Goal: Task Accomplishment & Management: Manage account settings

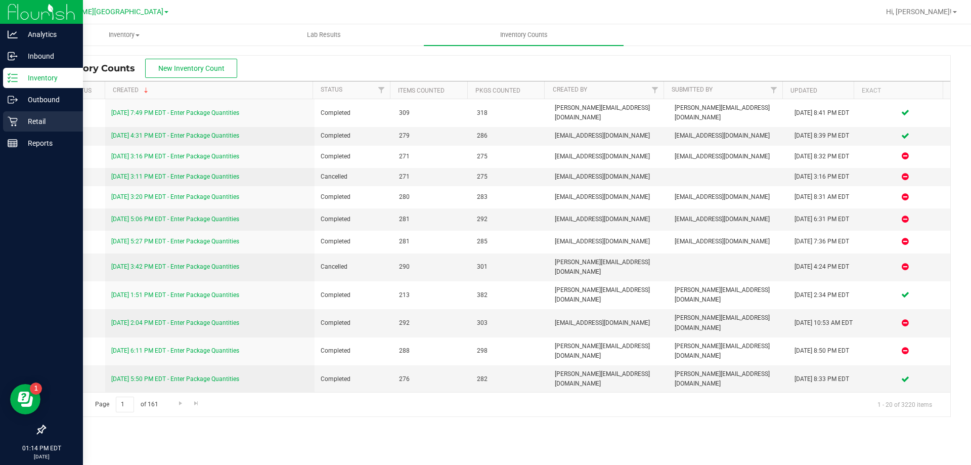
click at [19, 125] on p "Retail" at bounding box center [48, 121] width 61 height 12
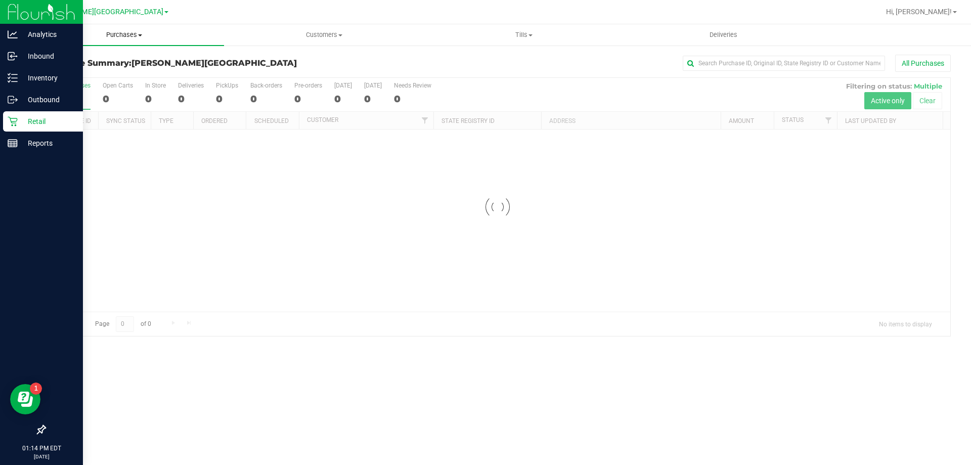
click at [130, 38] on span "Purchases" at bounding box center [124, 34] width 200 height 9
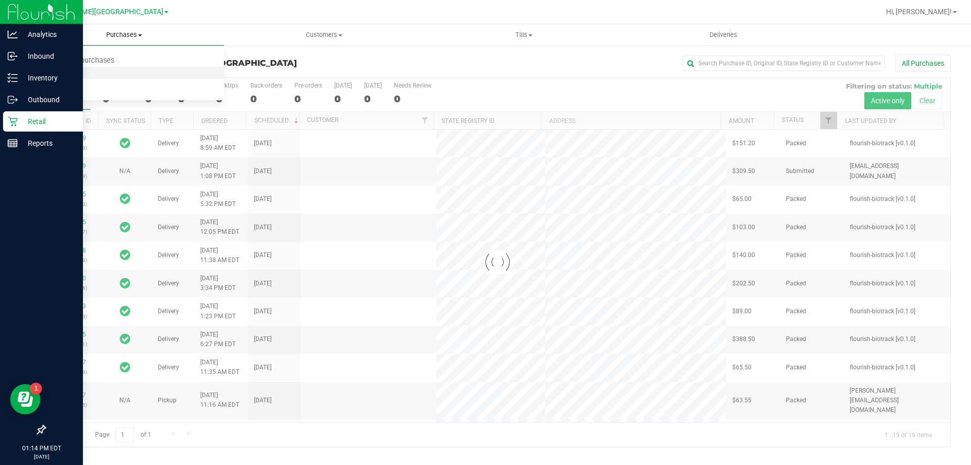
click at [109, 71] on li "Fulfillment" at bounding box center [124, 73] width 200 height 12
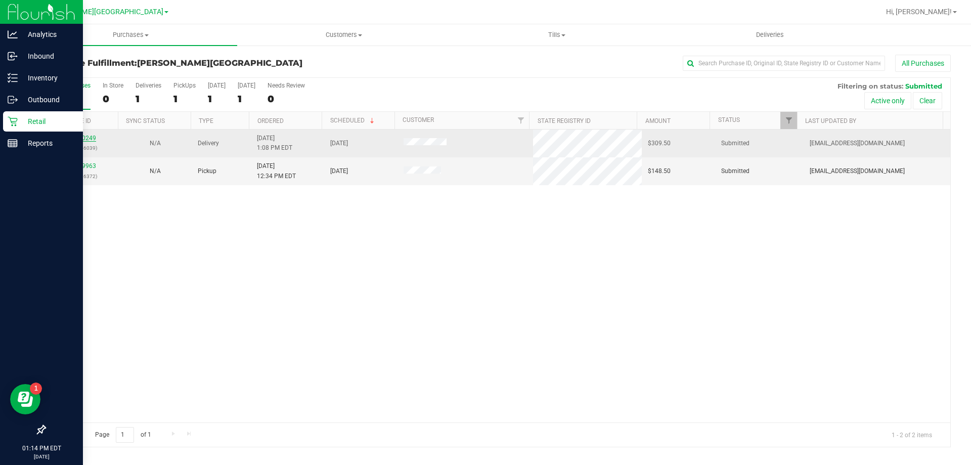
click at [78, 139] on link "12020249" at bounding box center [82, 138] width 28 height 7
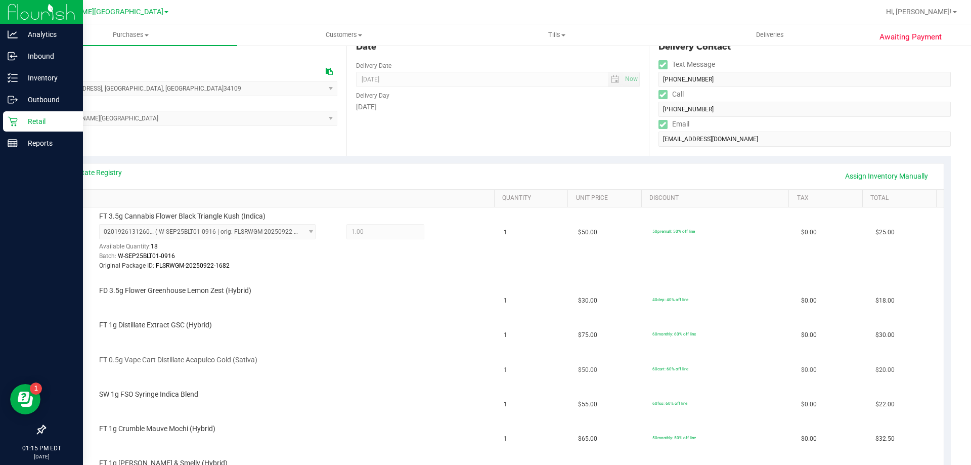
scroll to position [101, 0]
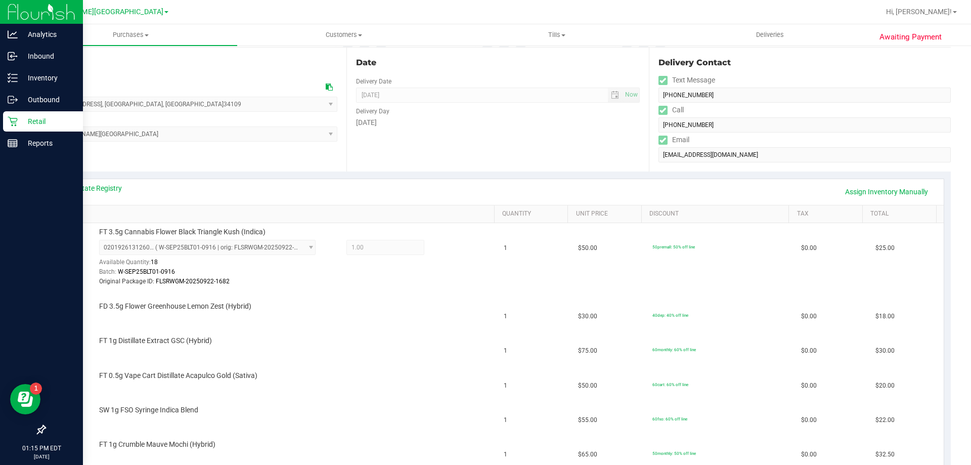
click at [17, 121] on icon at bounding box center [13, 122] width 10 height 10
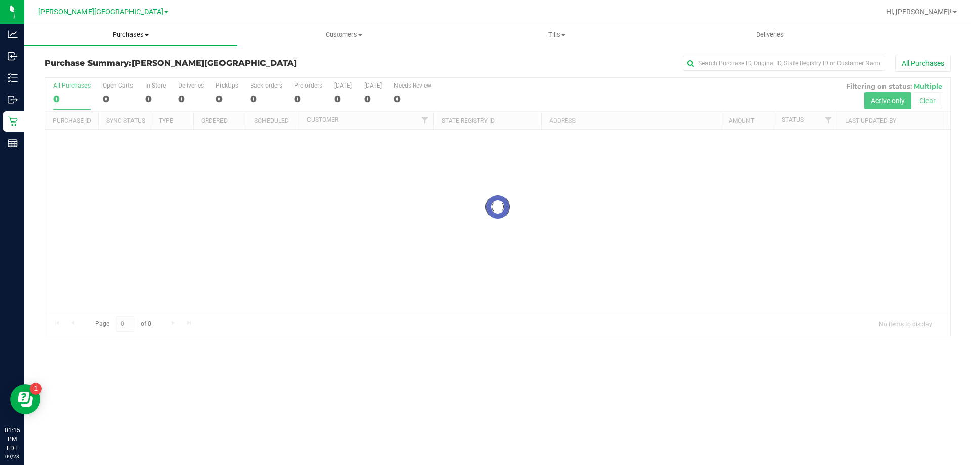
click at [116, 36] on span "Purchases" at bounding box center [130, 34] width 213 height 9
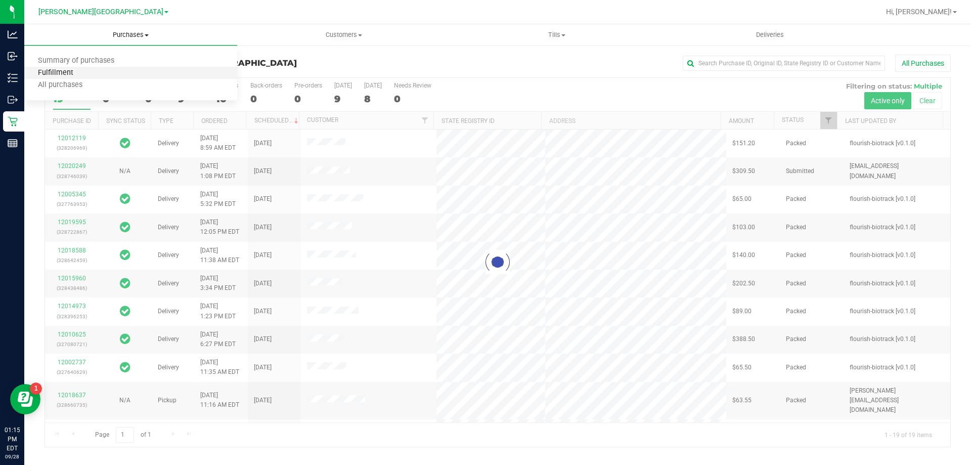
click at [84, 74] on span "Fulfillment" at bounding box center [55, 73] width 63 height 9
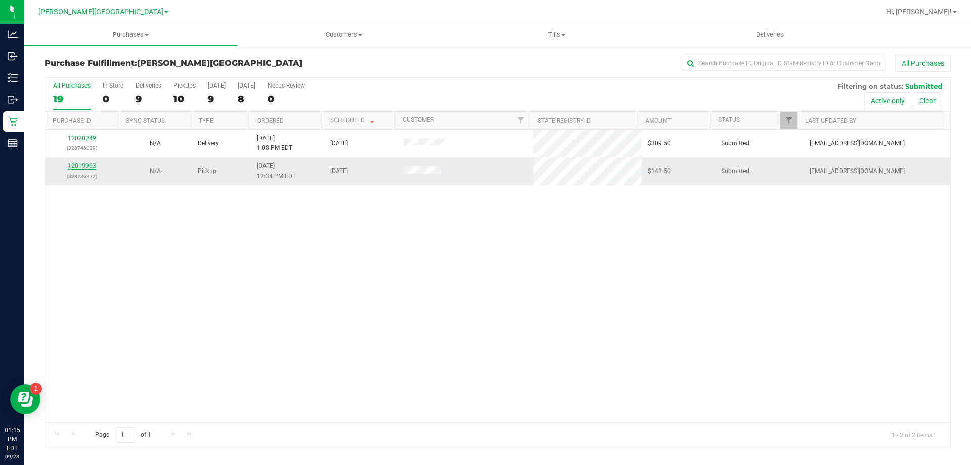
click at [90, 166] on link "12019963" at bounding box center [82, 165] width 28 height 7
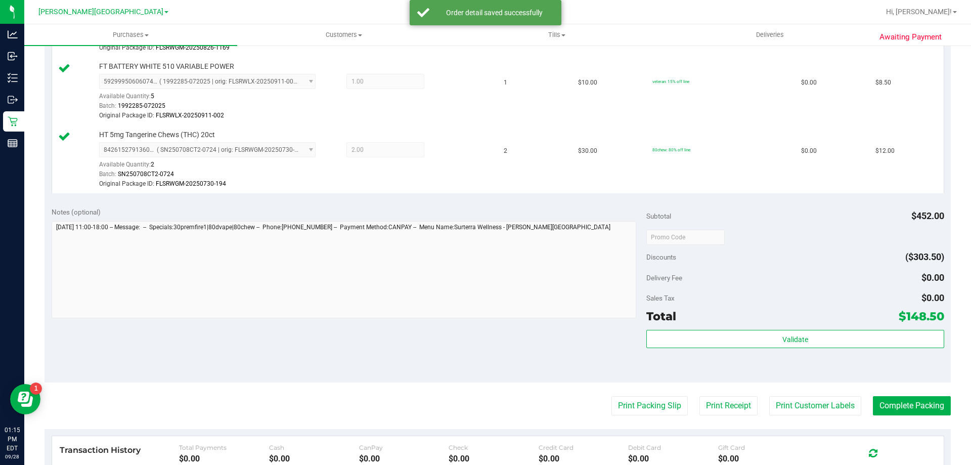
scroll to position [686, 0]
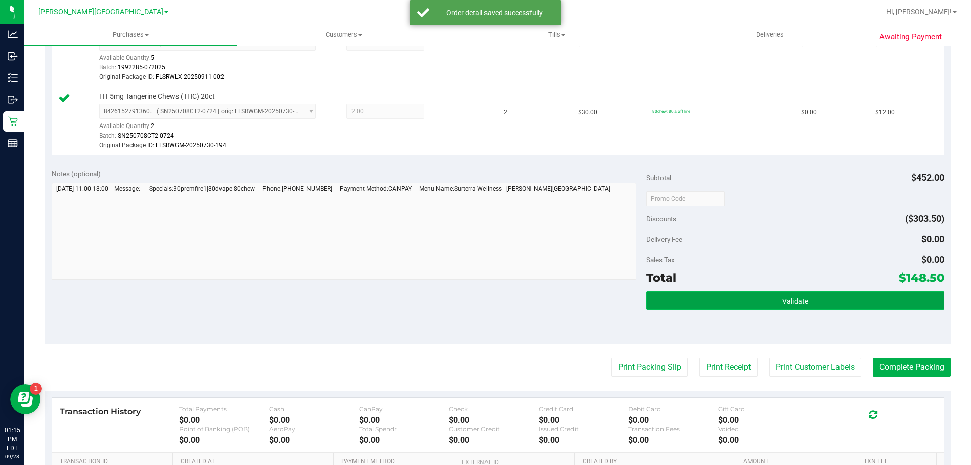
click at [769, 295] on button "Validate" at bounding box center [794, 300] width 297 height 18
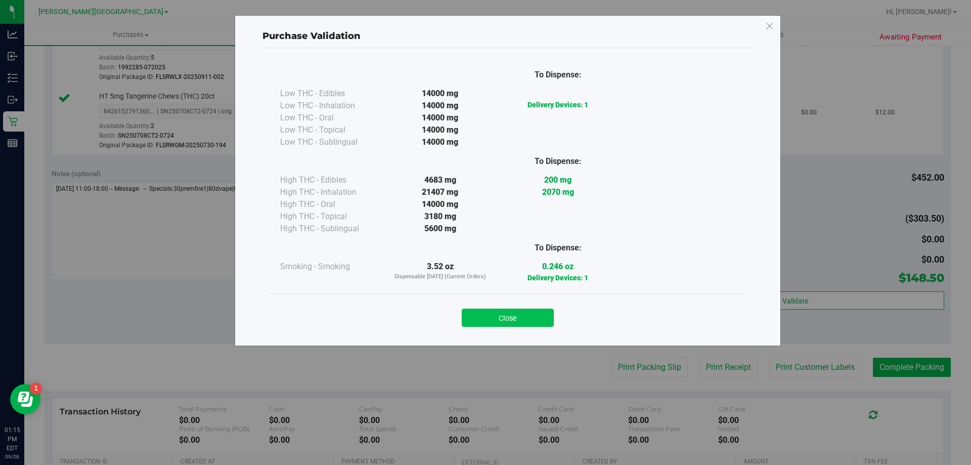
click at [515, 309] on button "Close" at bounding box center [508, 318] width 92 height 18
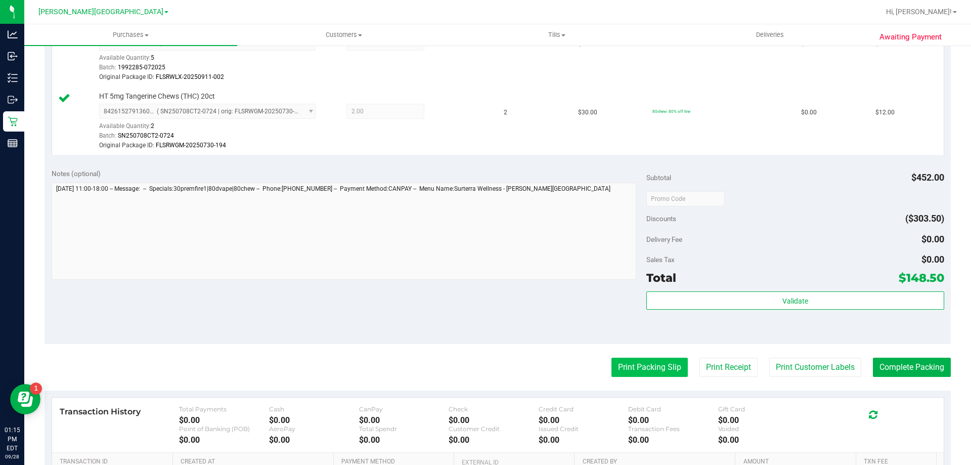
click at [642, 363] on button "Print Packing Slip" at bounding box center [649, 367] width 76 height 19
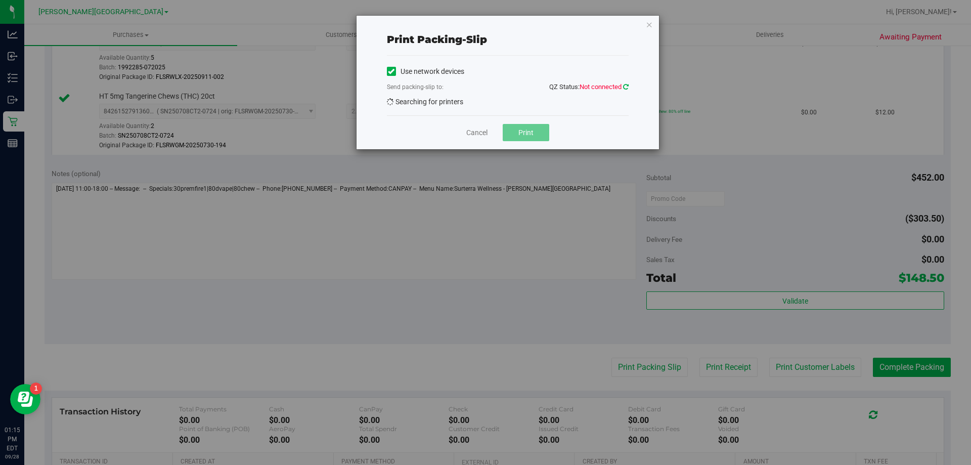
click at [624, 84] on icon at bounding box center [626, 86] width 6 height 7
click at [423, 18] on div "Error: The current connection attempt has not returned yet" at bounding box center [486, 17] width 152 height 35
click at [651, 25] on icon "button" at bounding box center [649, 24] width 7 height 12
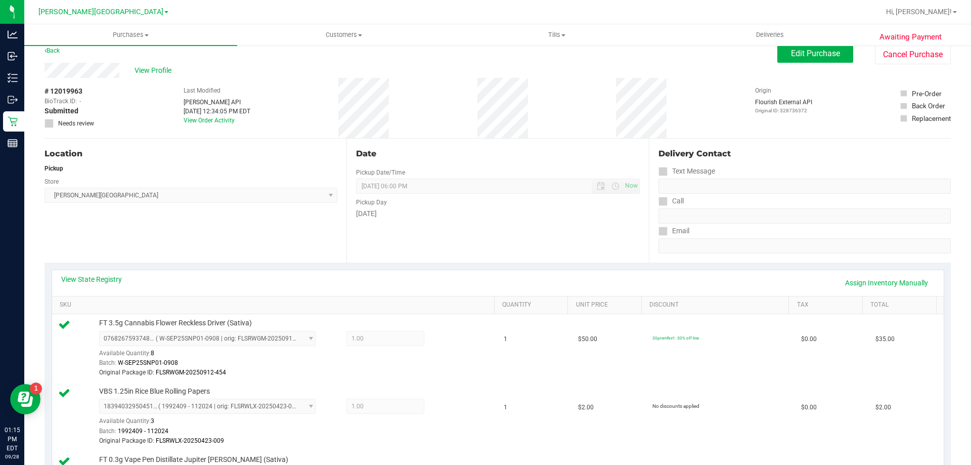
scroll to position [0, 0]
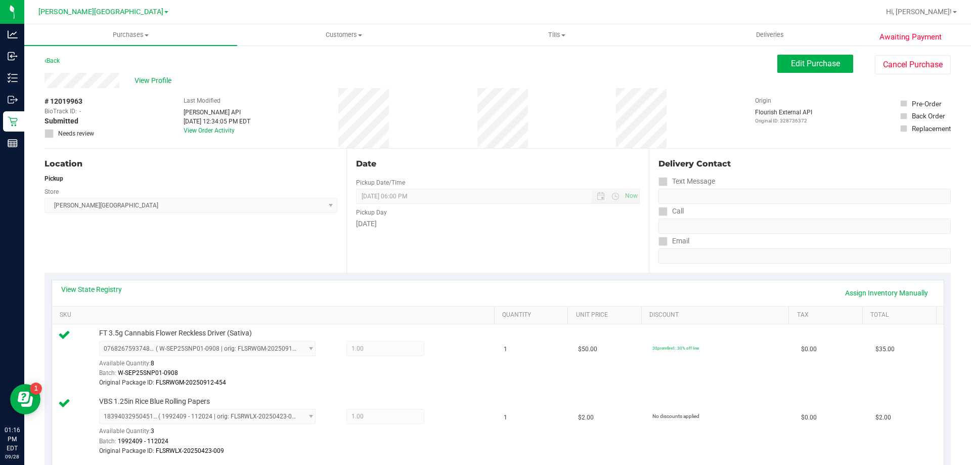
click at [719, 107] on div "# 12019963 BioTrack ID: - Submitted Needs review Last Modified [PERSON_NAME] AP…" at bounding box center [498, 118] width 906 height 60
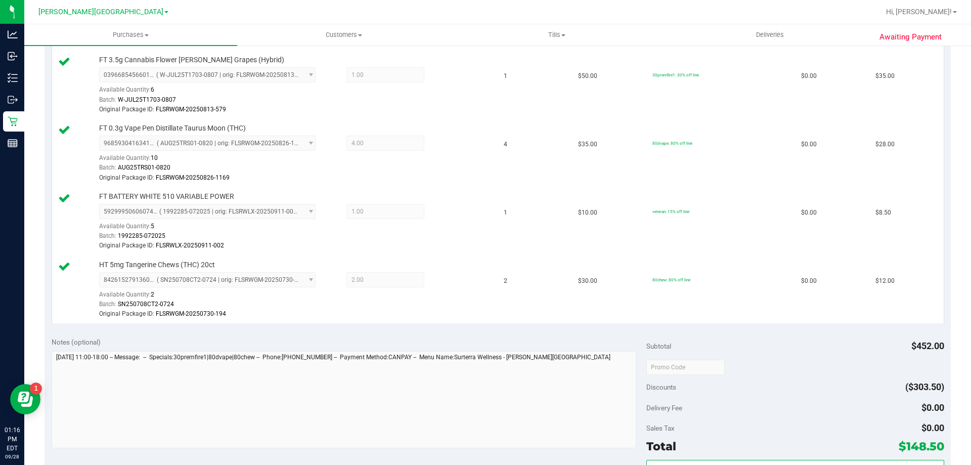
scroll to position [821, 0]
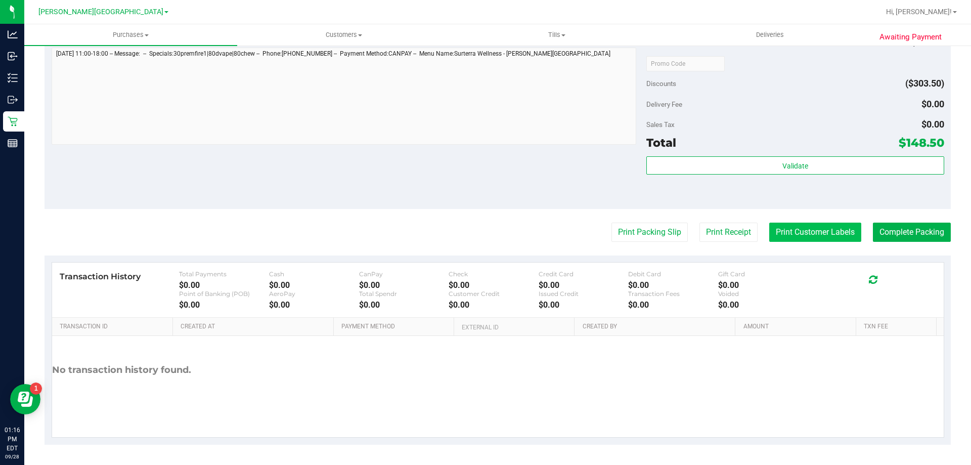
click at [787, 230] on button "Print Customer Labels" at bounding box center [815, 232] width 92 height 19
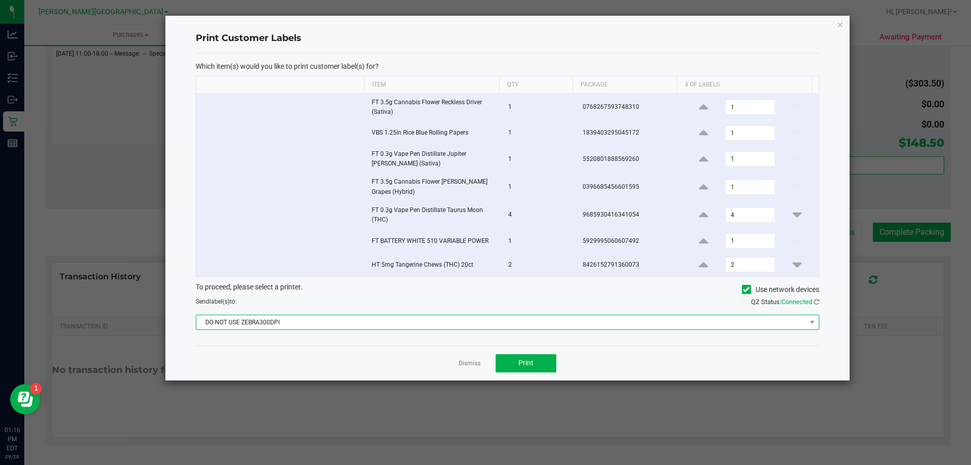
click at [464, 326] on span "DO NOT USE ZEBRA300DPI" at bounding box center [501, 322] width 610 height 14
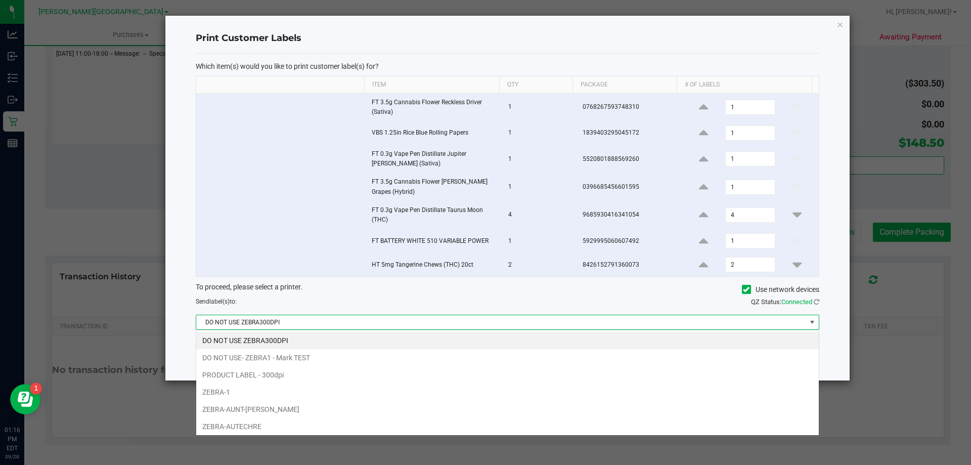
scroll to position [15, 623]
click at [294, 411] on li "ZEBRA-AUNT-[PERSON_NAME]" at bounding box center [507, 409] width 623 height 17
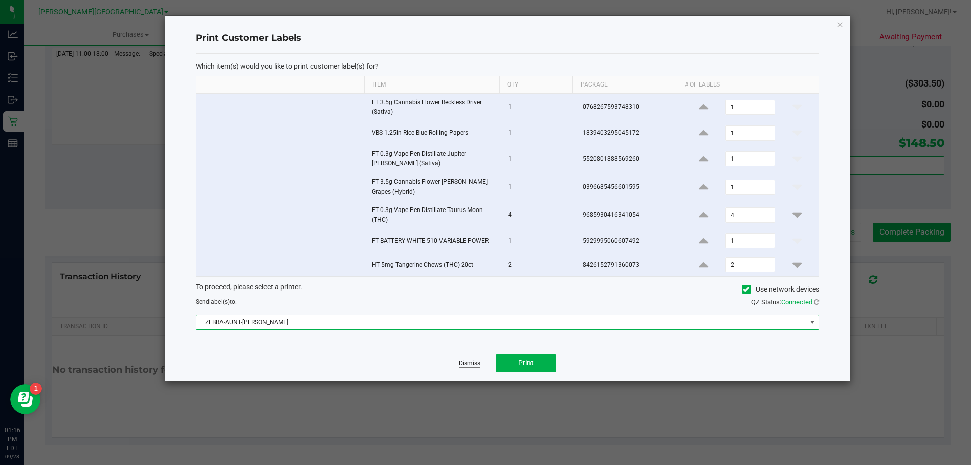
click at [475, 363] on link "Dismiss" at bounding box center [470, 363] width 22 height 9
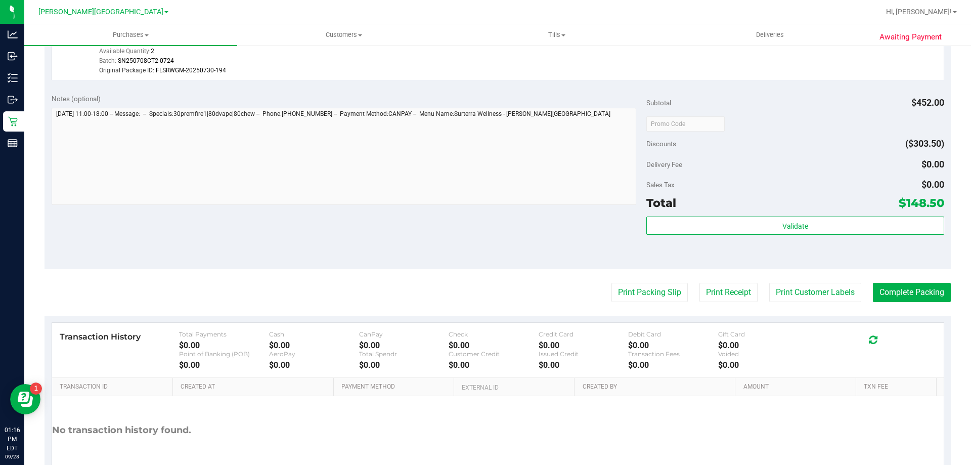
scroll to position [770, 0]
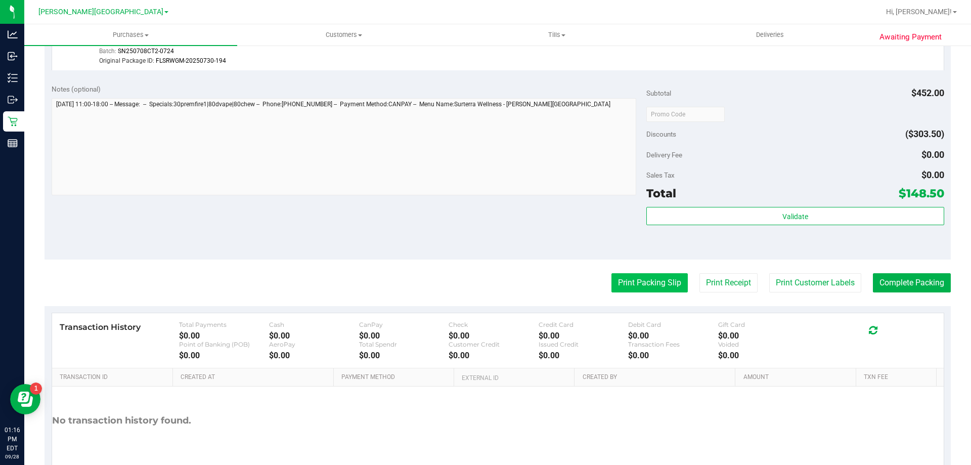
click at [631, 285] on button "Print Packing Slip" at bounding box center [649, 282] width 76 height 19
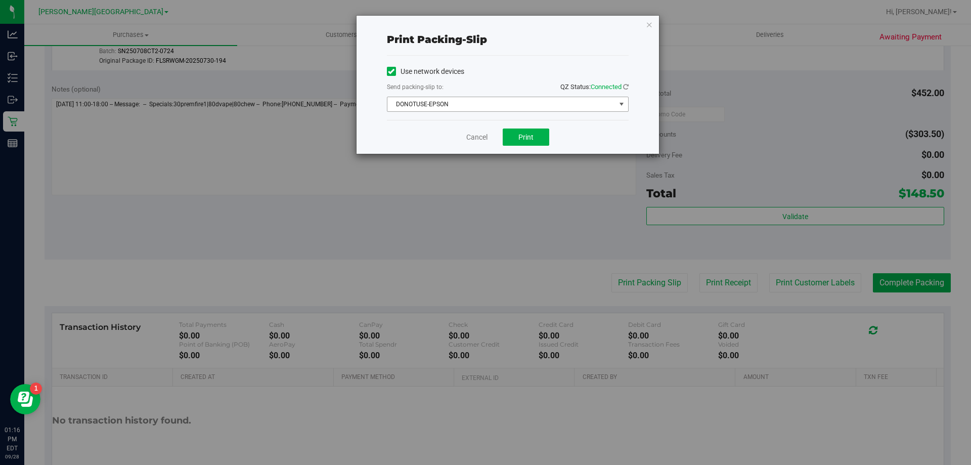
click at [469, 103] on span "DONOTUSE-EPSON" at bounding box center [501, 104] width 228 height 14
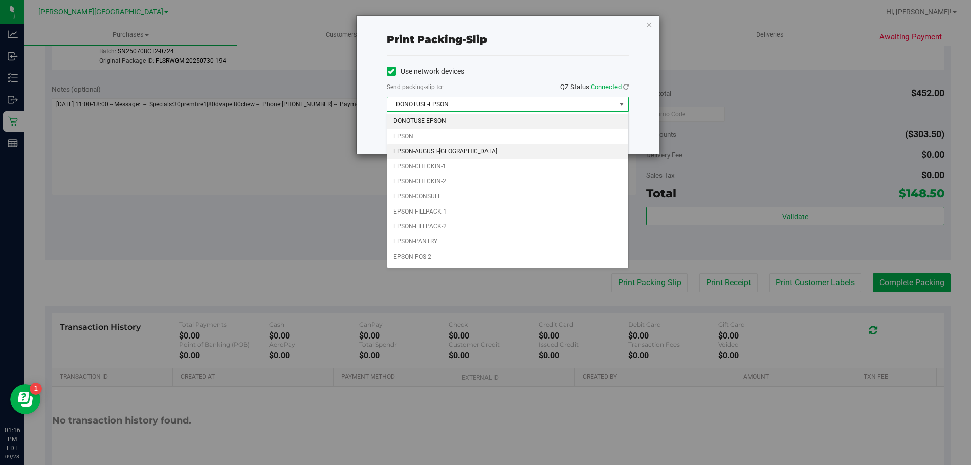
click at [446, 150] on li "EPSON-AUGUST-[GEOGRAPHIC_DATA]" at bounding box center [507, 151] width 241 height 15
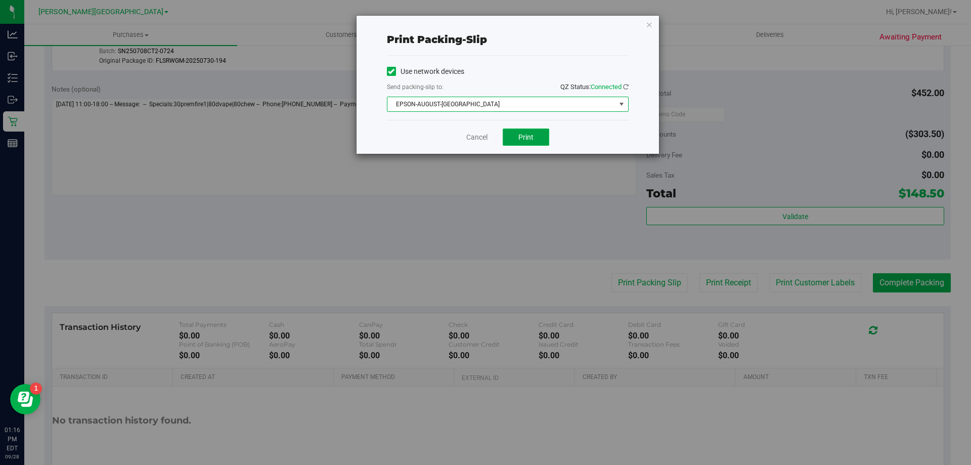
click at [521, 135] on span "Print" at bounding box center [525, 137] width 15 height 8
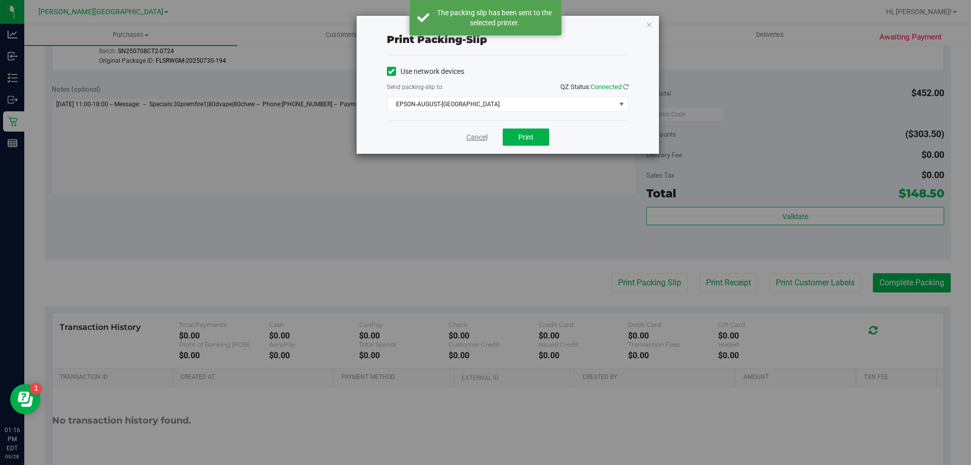
click at [471, 136] on link "Cancel" at bounding box center [476, 137] width 21 height 11
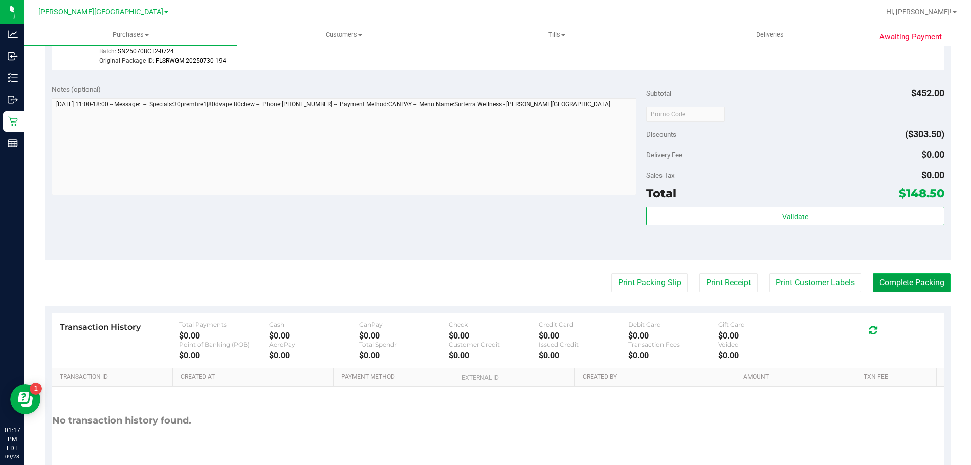
click at [888, 286] on button "Complete Packing" at bounding box center [912, 282] width 78 height 19
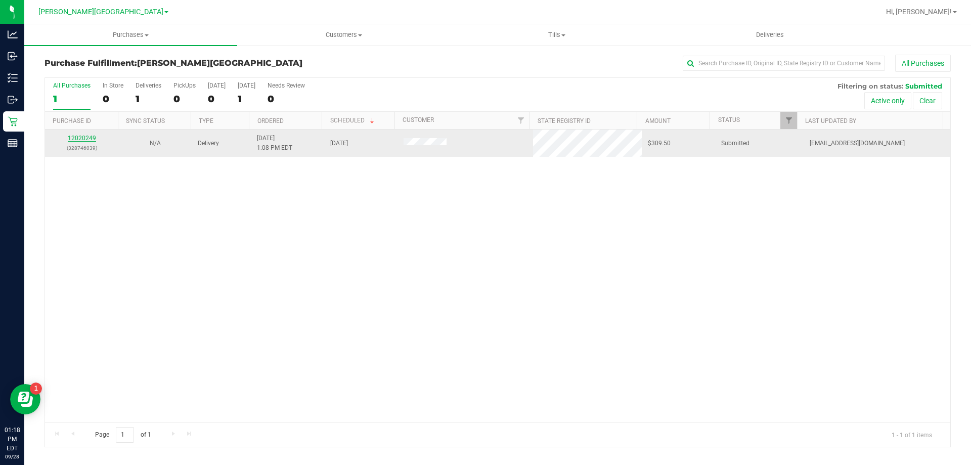
click at [77, 138] on link "12020249" at bounding box center [82, 138] width 28 height 7
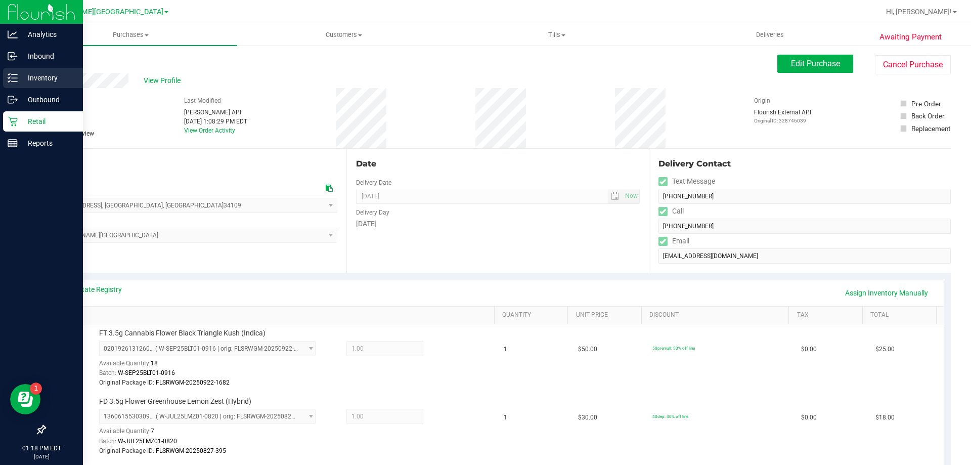
click at [21, 69] on div "Inventory" at bounding box center [43, 78] width 80 height 20
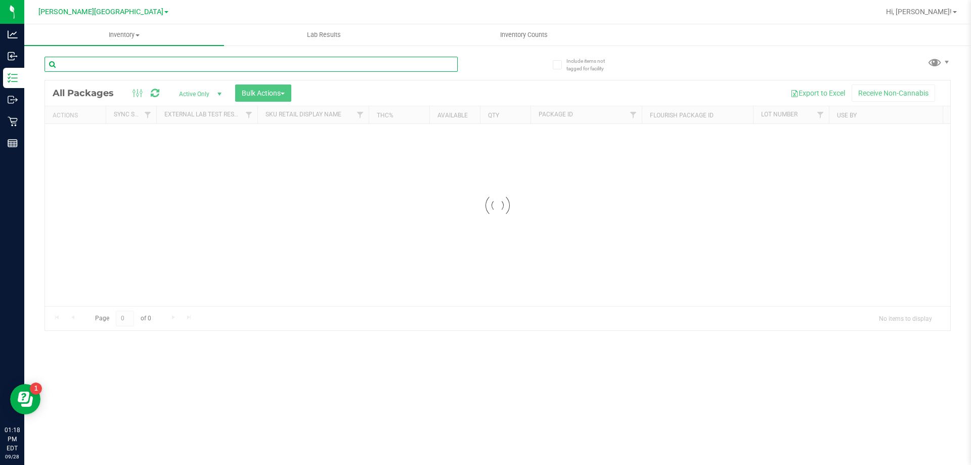
click at [116, 65] on input "text" at bounding box center [251, 64] width 413 height 15
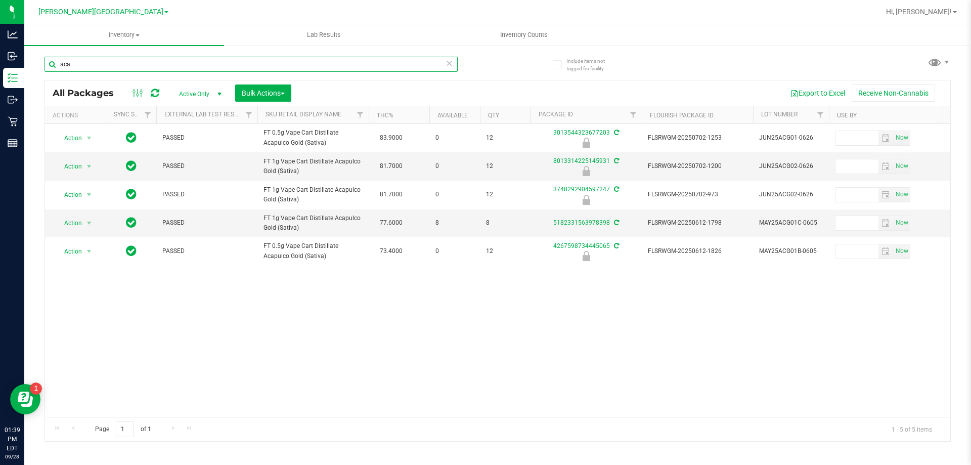
type input "aca"
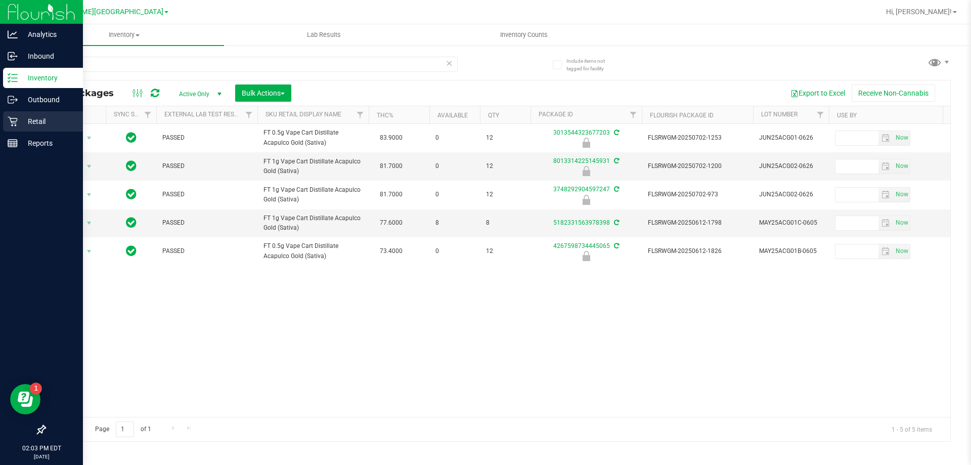
click at [45, 118] on p "Retail" at bounding box center [48, 121] width 61 height 12
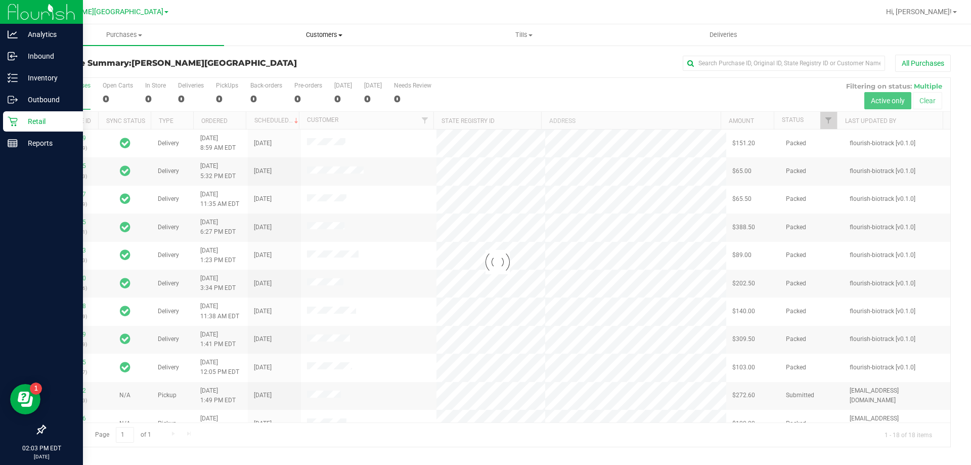
click at [317, 34] on span "Customers" at bounding box center [324, 34] width 199 height 9
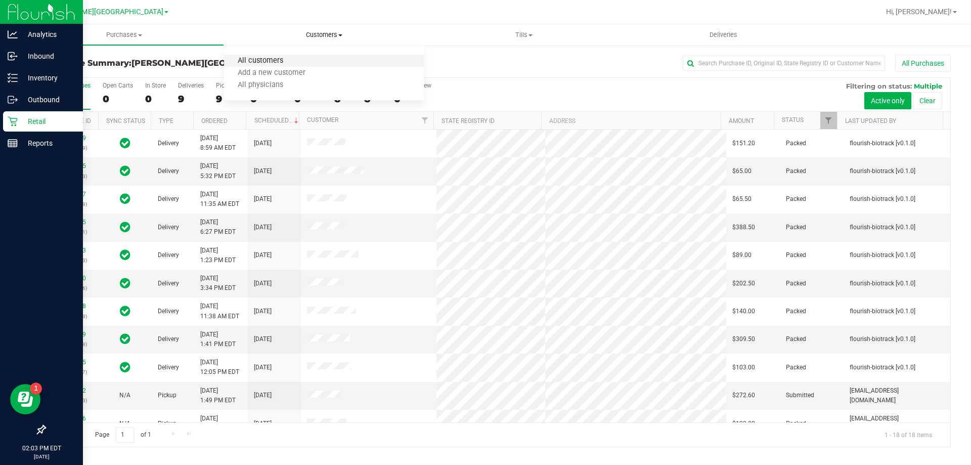
click at [253, 62] on span "All customers" at bounding box center [260, 61] width 73 height 9
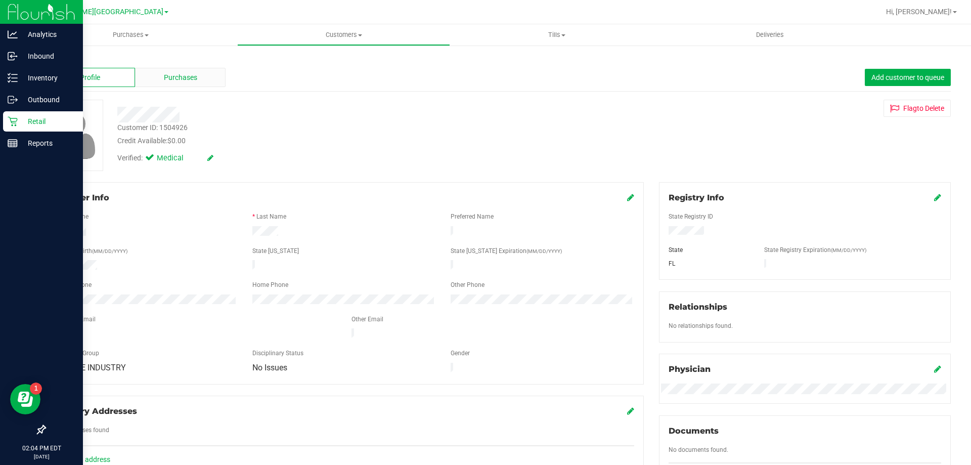
click at [153, 75] on div "Purchases" at bounding box center [180, 77] width 91 height 19
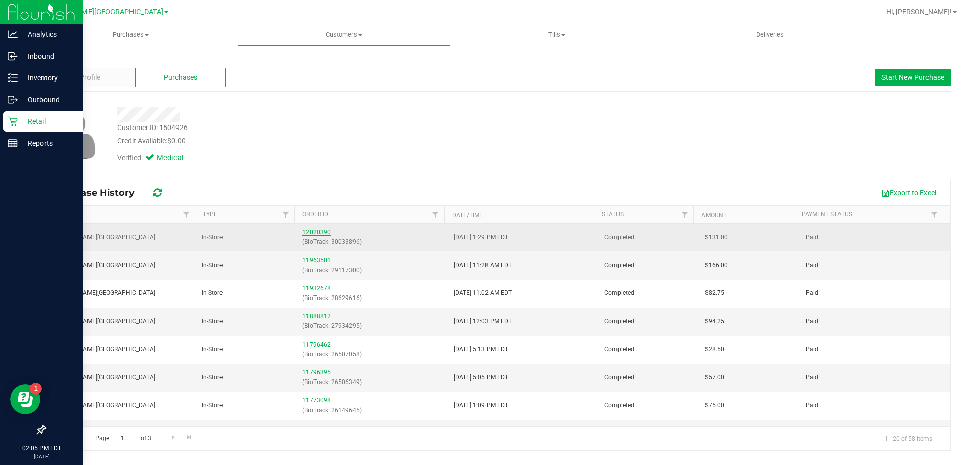
click at [314, 232] on link "12020390" at bounding box center [316, 232] width 28 height 7
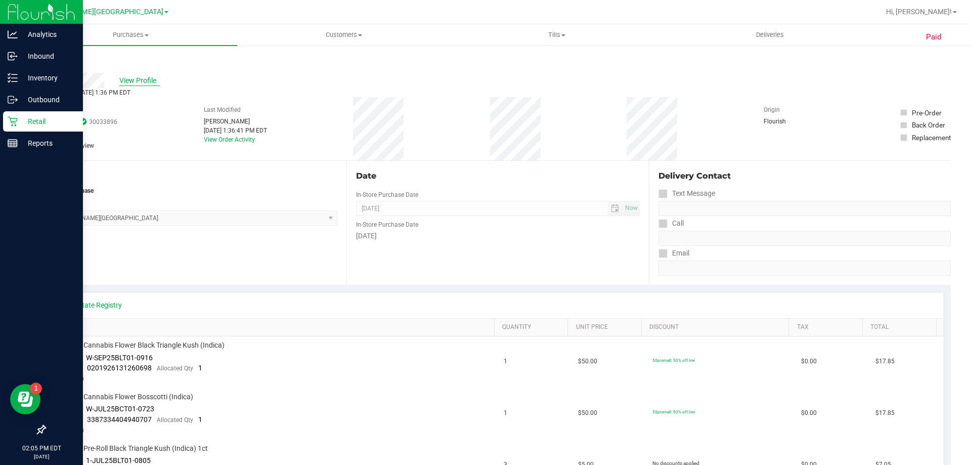
click at [134, 82] on span "View Profile" at bounding box center [139, 80] width 40 height 11
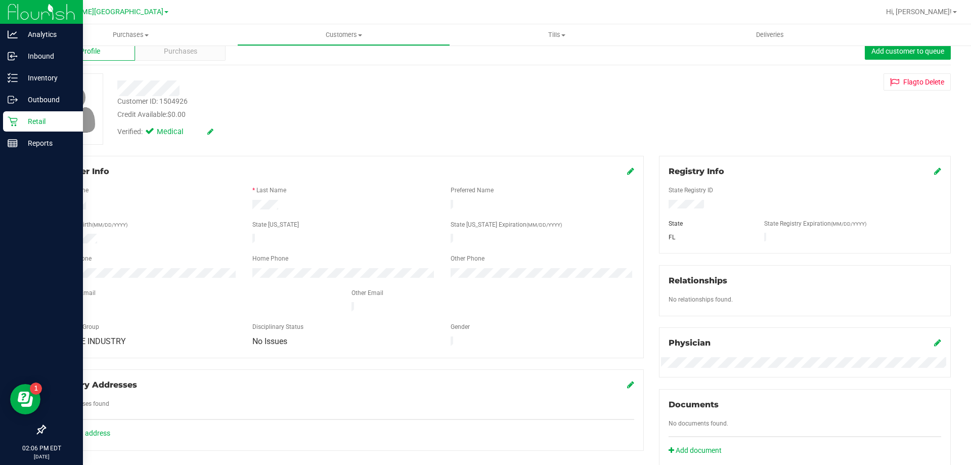
scroll to position [51, 0]
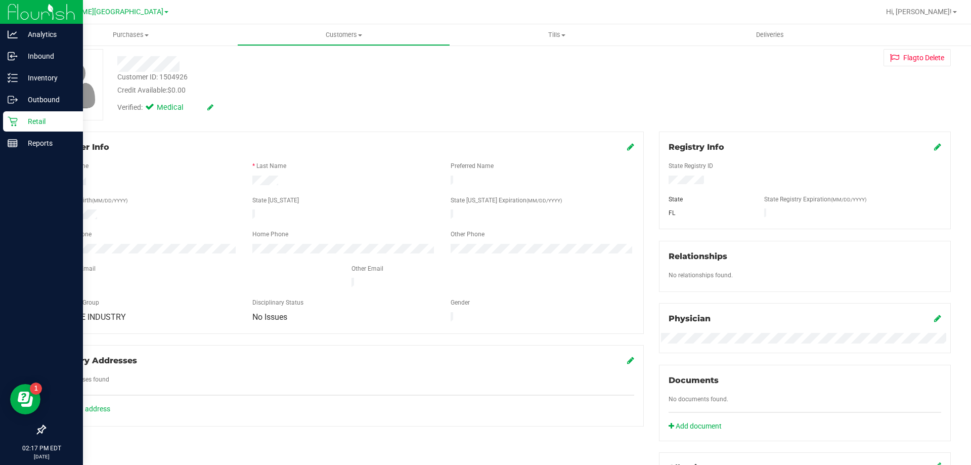
click at [16, 124] on icon at bounding box center [13, 121] width 10 height 10
